Goal: Task Accomplishment & Management: Use online tool/utility

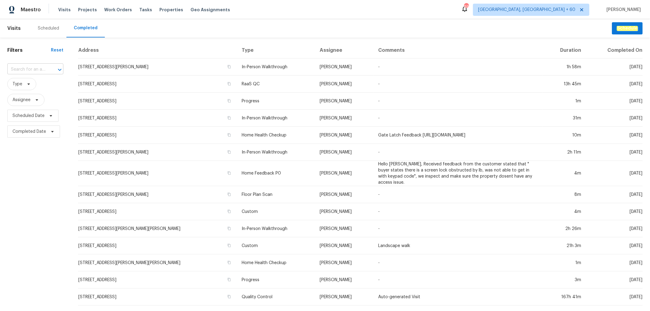
click at [31, 67] on input "text" at bounding box center [26, 69] width 39 height 9
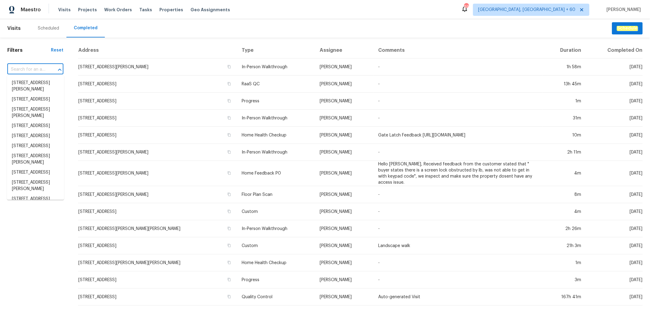
paste input "[STREET_ADDRESS][PERSON_NAME]"
type input "[STREET_ADDRESS][PERSON_NAME]"
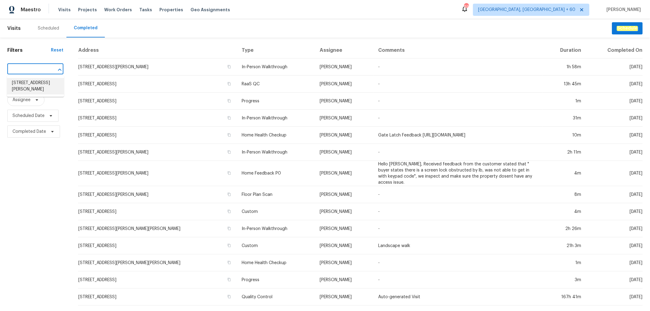
click at [37, 84] on li "[STREET_ADDRESS][PERSON_NAME]" at bounding box center [35, 86] width 57 height 16
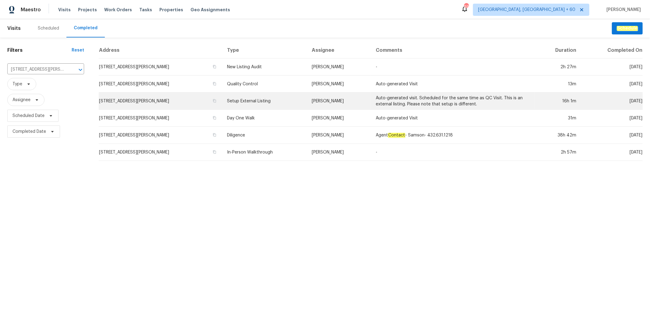
click at [268, 95] on td "Setup External Listing" at bounding box center [264, 101] width 85 height 17
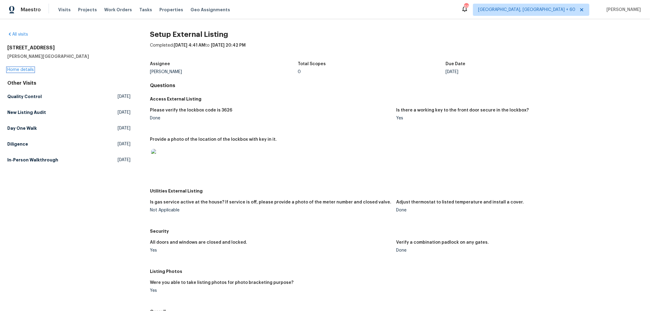
click at [24, 69] on link "Home details" at bounding box center [20, 70] width 27 height 4
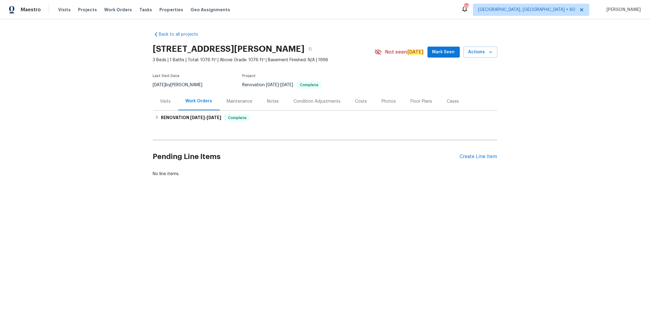
click at [385, 103] on div "Photos" at bounding box center [389, 101] width 14 height 6
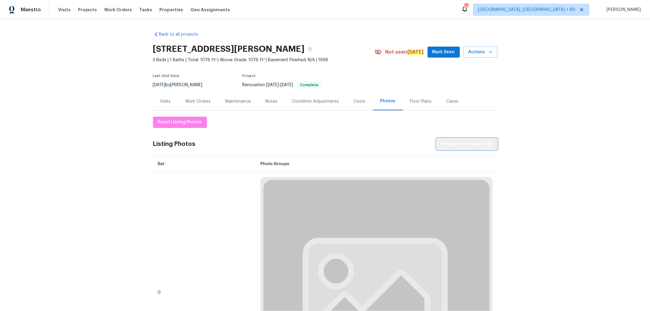
click at [461, 144] on span "Manage in Google Drive" at bounding box center [467, 145] width 51 height 8
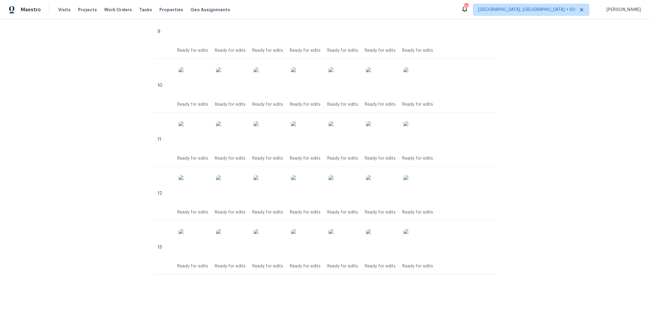
scroll to position [523, 0]
